Goal: Navigation & Orientation: Find specific page/section

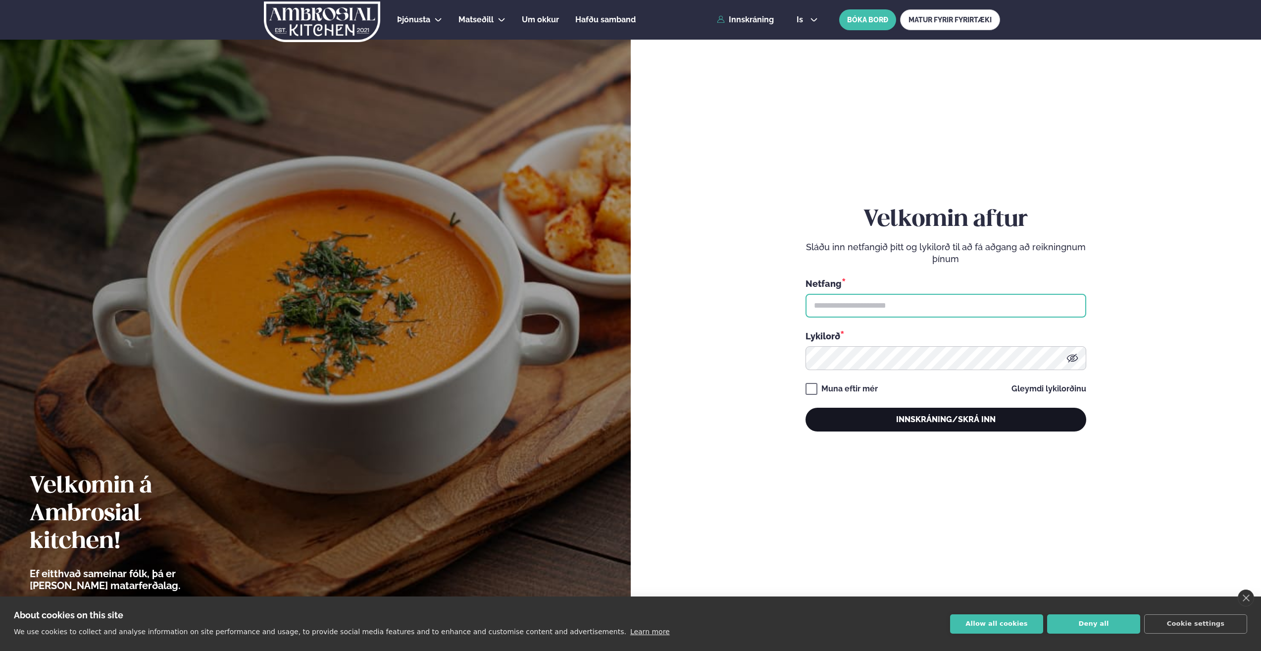
type input "**********"
click at [901, 417] on button "Innskráning/Skrá inn" at bounding box center [946, 420] width 281 height 24
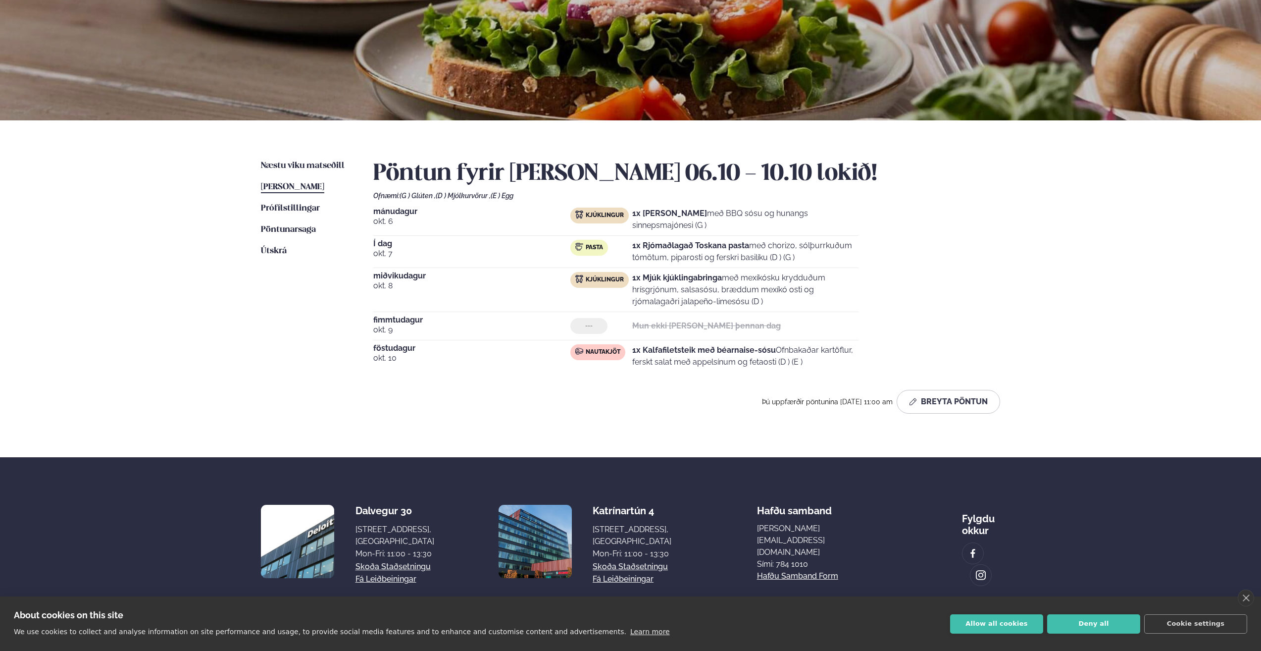
scroll to position [99, 0]
click at [437, 417] on div "Pöntun fyrir [PERSON_NAME] 06.10 - 10.10 lokið! Ofnæmi: (G ) Glúten , (D ) Mjól…" at bounding box center [686, 289] width 627 height 261
drag, startPoint x: 641, startPoint y: 351, endPoint x: 856, endPoint y: 370, distance: 215.8
click at [856, 370] on div "[DATE] Nautakjöt 1x Kalfafiletsteik með béarnaise-sósu Ofnbakaðar kartöflur, fe…" at bounding box center [615, 358] width 485 height 28
drag, startPoint x: 569, startPoint y: 345, endPoint x: 643, endPoint y: 354, distance: 75.3
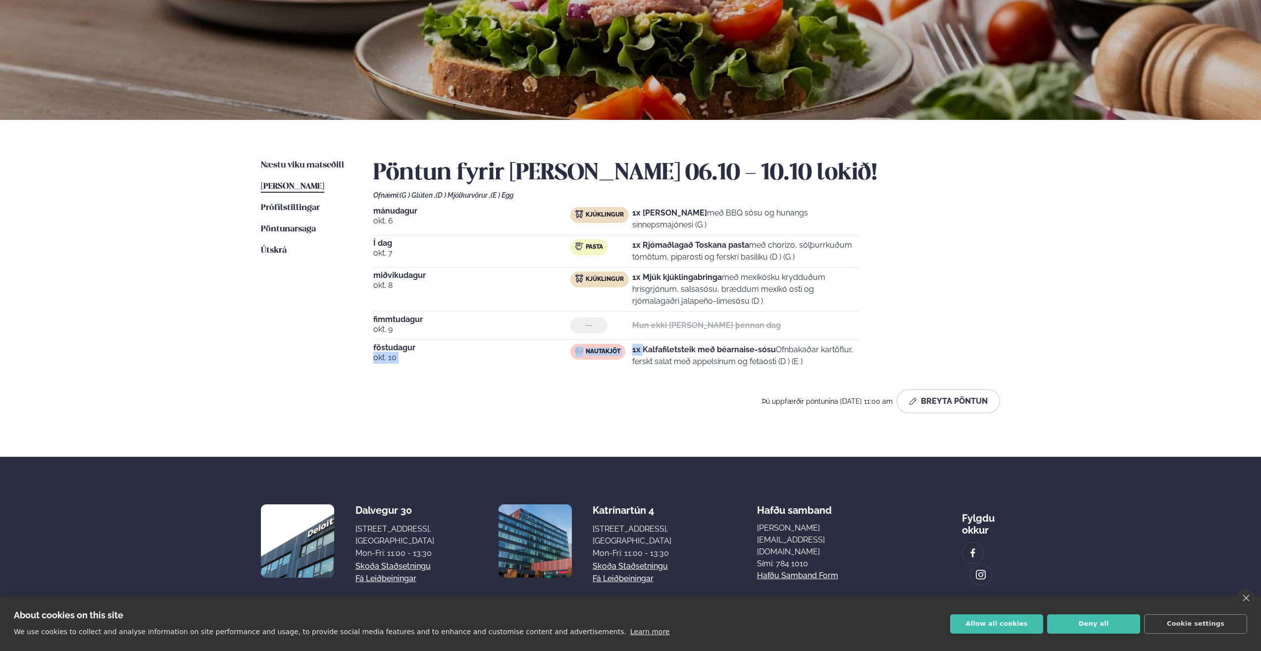
click at [643, 354] on div "[DATE] Nautakjöt 1x Kalfafiletsteik með béarnaise-sósu Ofnbakaðar kartöflur, fe…" at bounding box center [615, 358] width 485 height 28
drag, startPoint x: 643, startPoint y: 354, endPoint x: 594, endPoint y: 356, distance: 49.0
click at [594, 356] on span "Nautakjöt" at bounding box center [603, 352] width 35 height 8
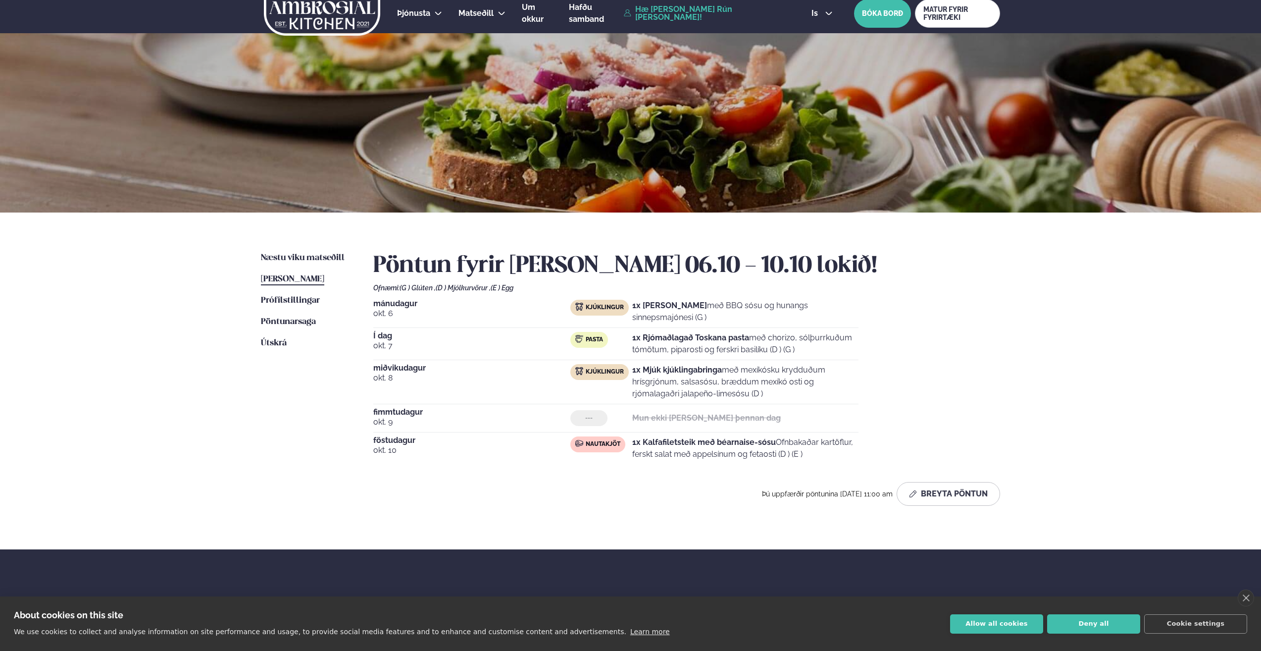
scroll to position [0, 0]
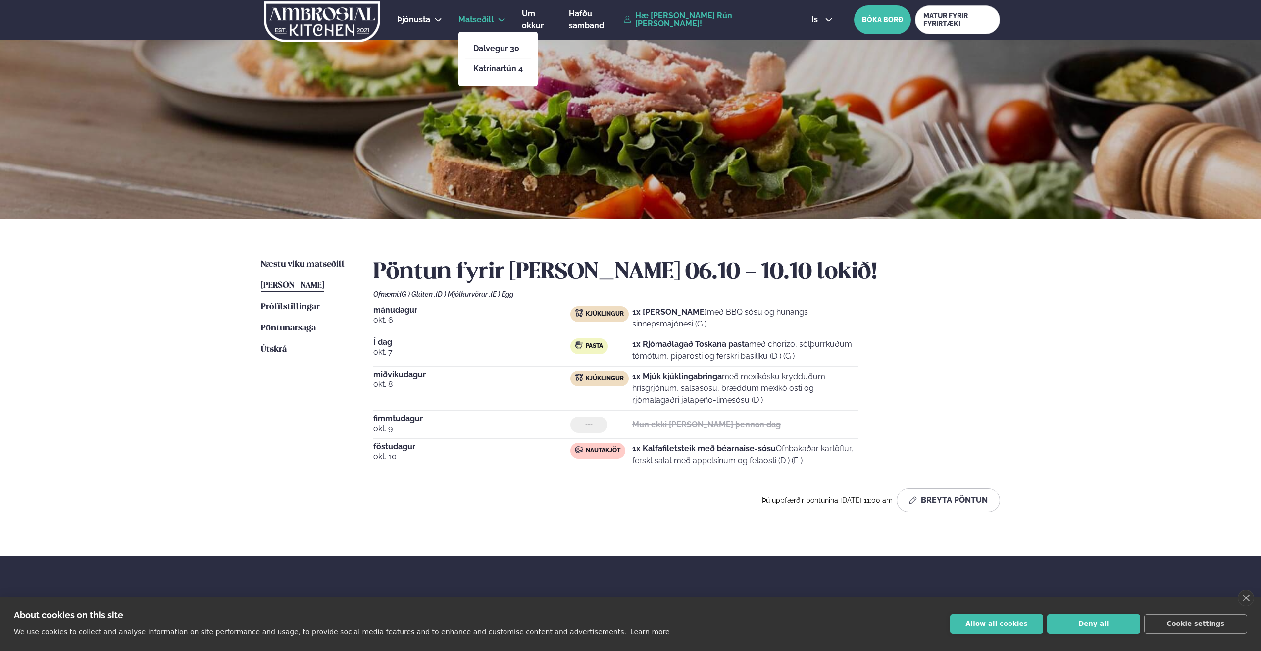
click at [468, 18] on span "Matseðill" at bounding box center [476, 19] width 35 height 9
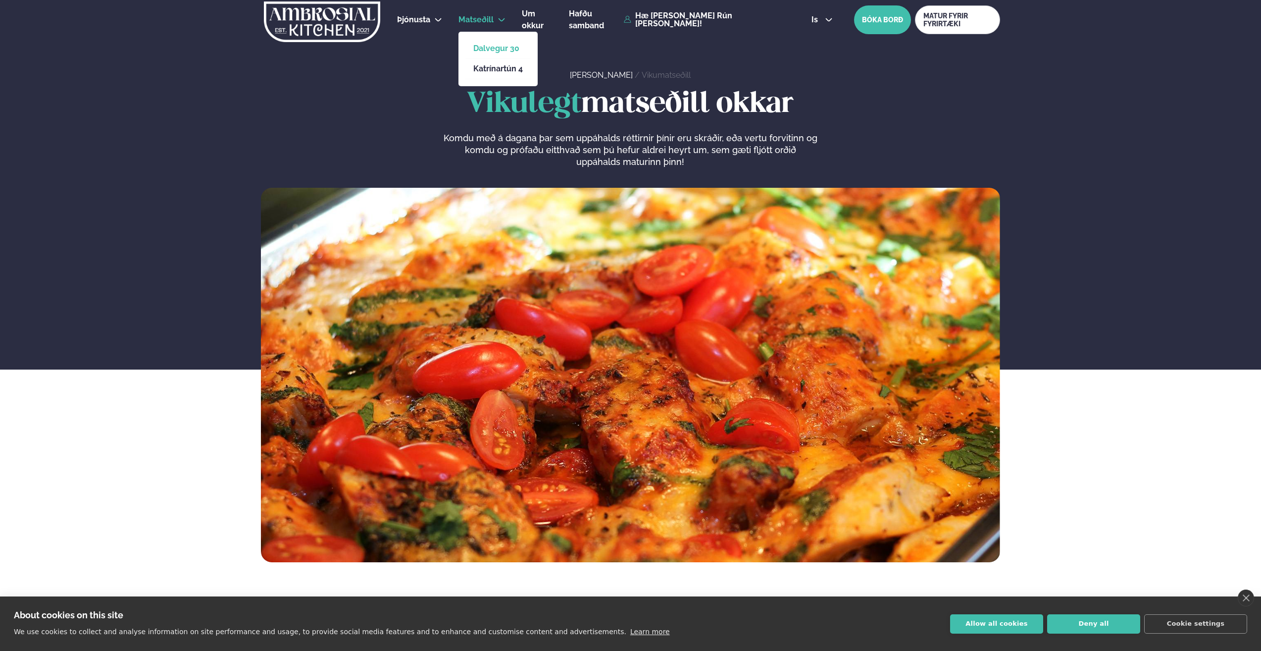
click at [482, 45] on link "Dalvegur 30" at bounding box center [498, 49] width 50 height 8
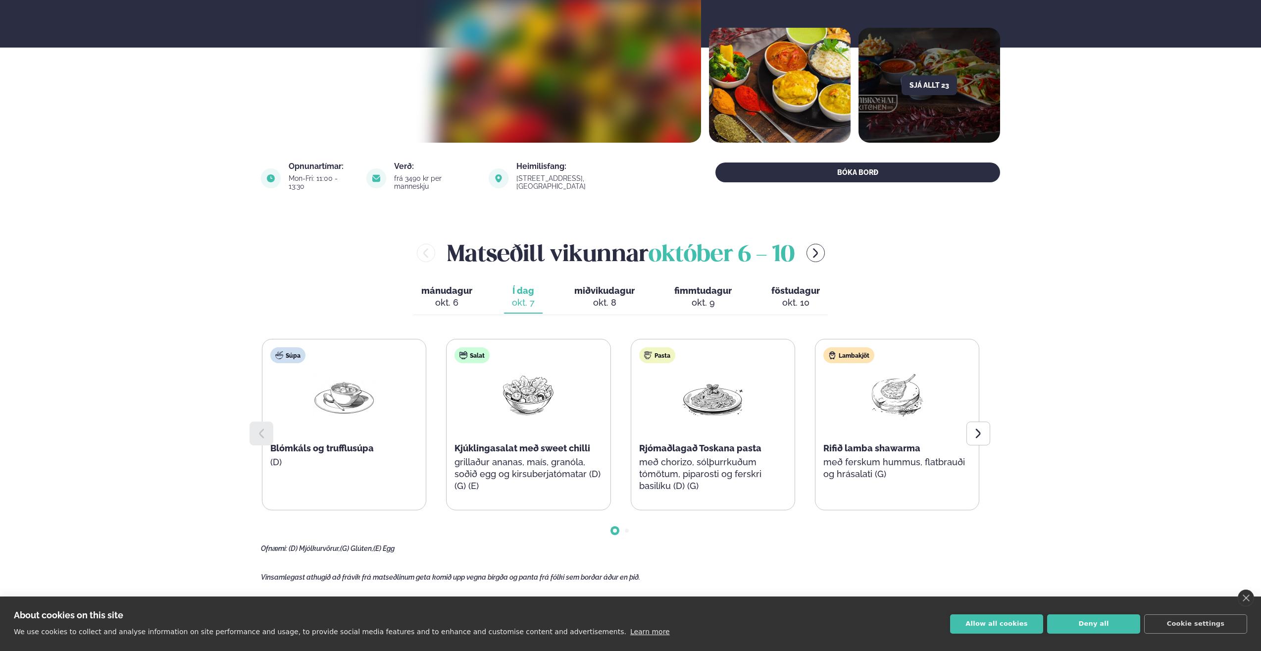
scroll to position [248, 0]
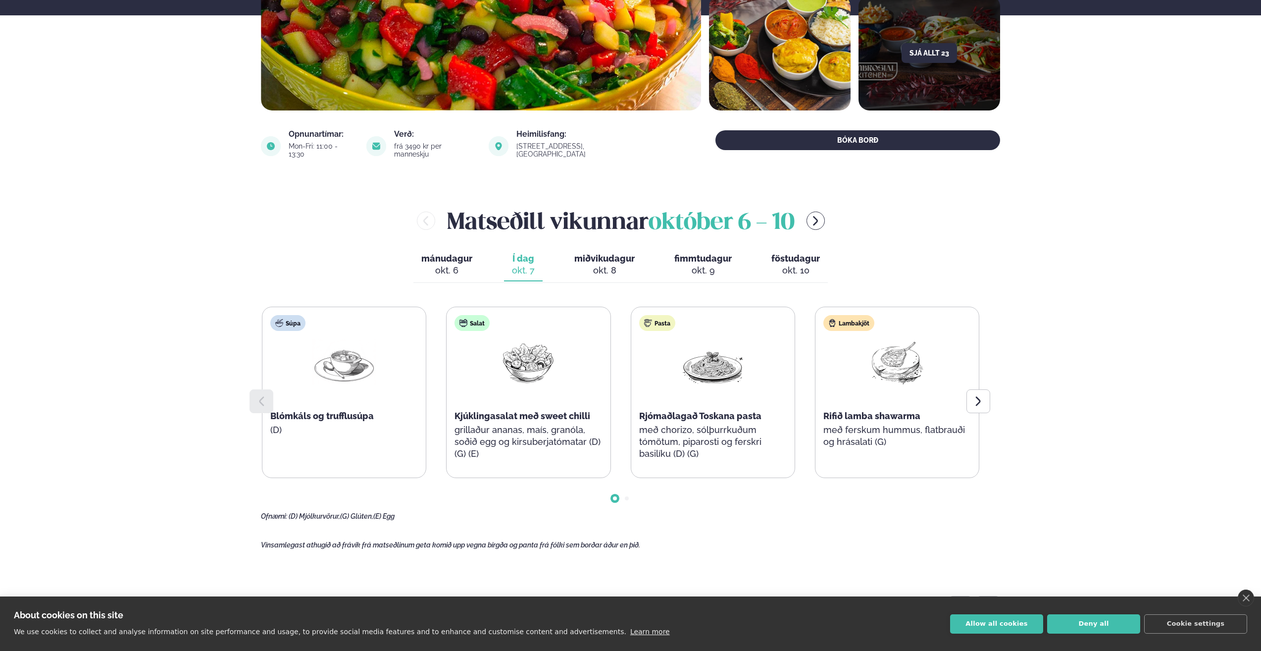
click at [802, 253] on span "föstudagur" at bounding box center [796, 258] width 49 height 10
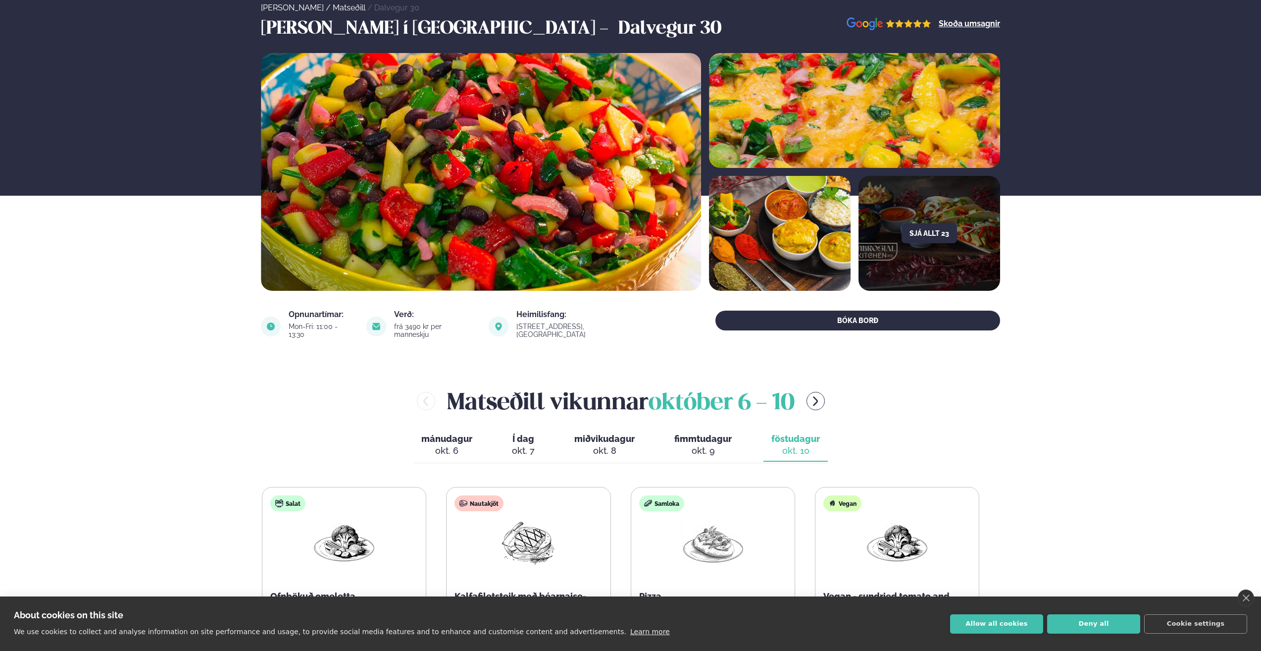
scroll to position [0, 0]
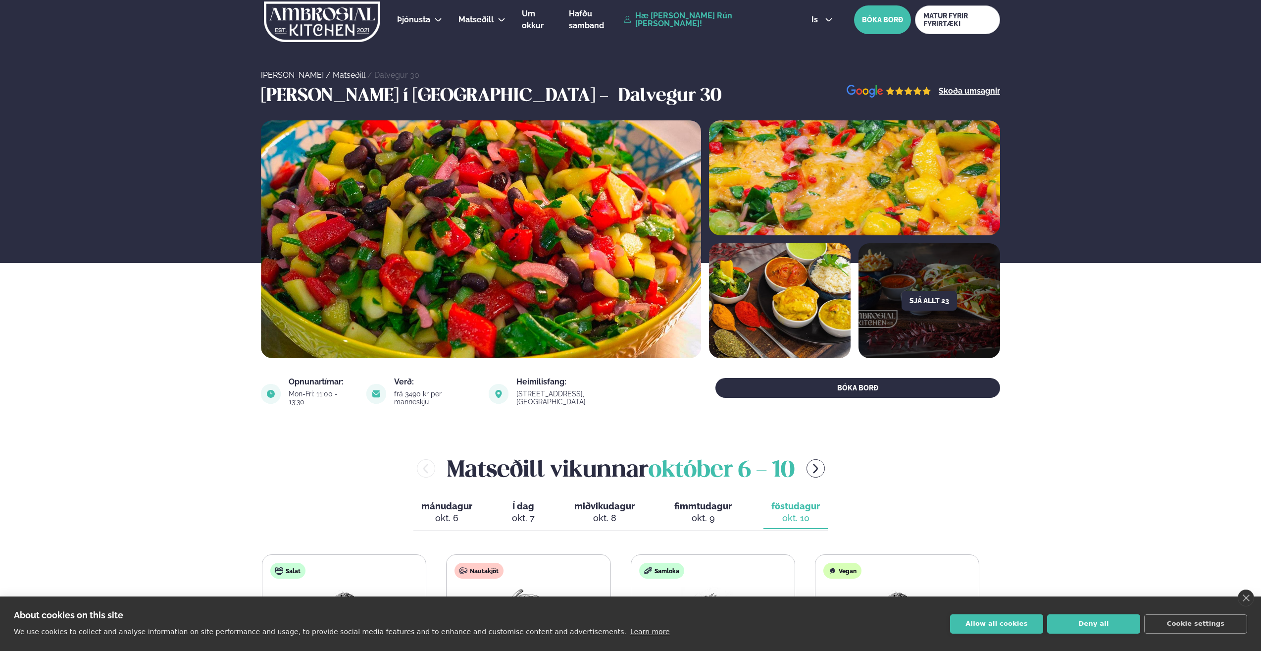
click at [666, 17] on link "Hæ [PERSON_NAME] Rún [PERSON_NAME]!" at bounding box center [706, 20] width 165 height 16
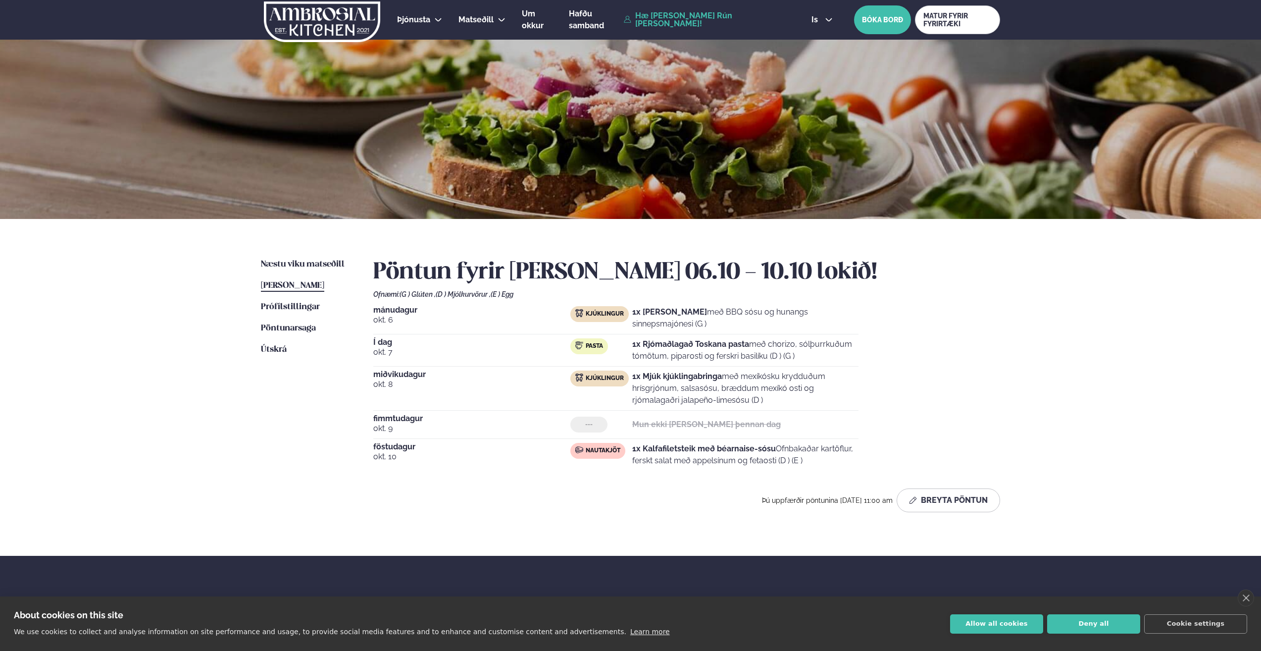
click at [451, 501] on div "Þú uppfærðir pöntunina [DATE] 11:00 am Breyta Pöntun" at bounding box center [686, 500] width 627 height 24
